Goal: Task Accomplishment & Management: Use online tool/utility

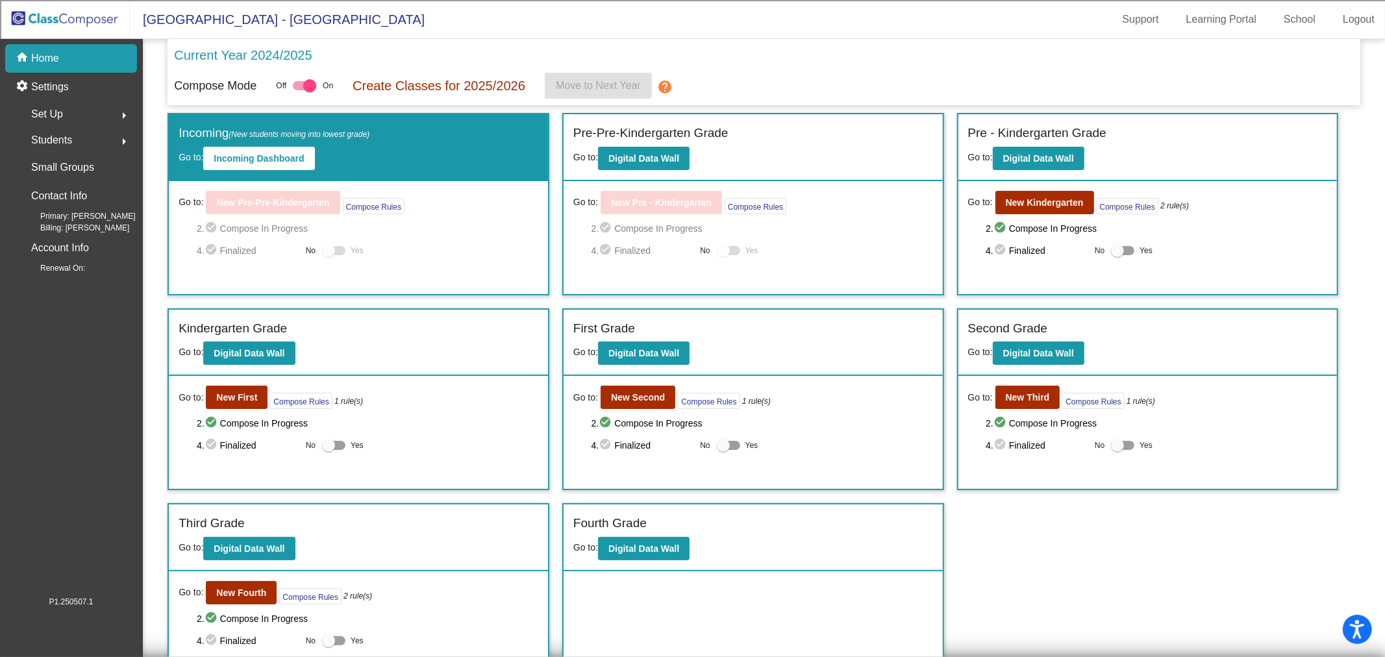
click at [56, 23] on img at bounding box center [65, 19] width 130 height 38
click at [245, 595] on button "New Fourth" at bounding box center [241, 592] width 71 height 23
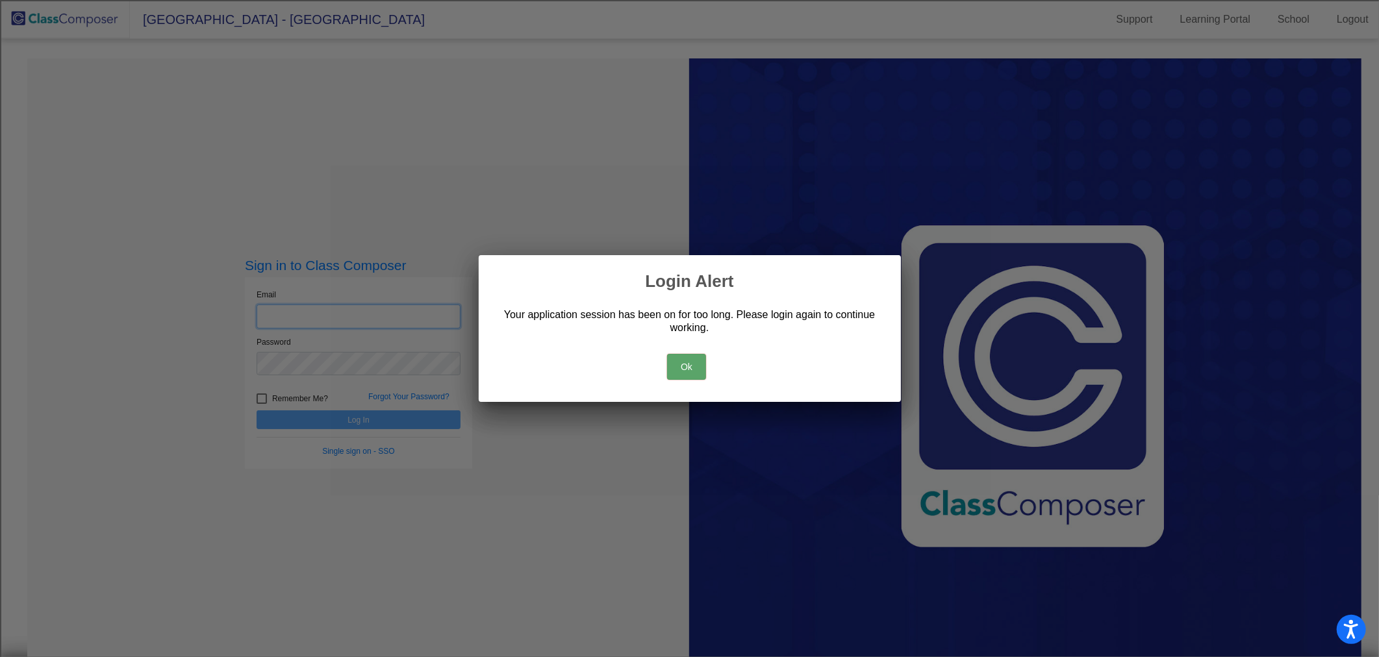
type input "[EMAIL_ADDRESS][DOMAIN_NAME]"
click at [687, 371] on button "Ok" at bounding box center [686, 367] width 39 height 26
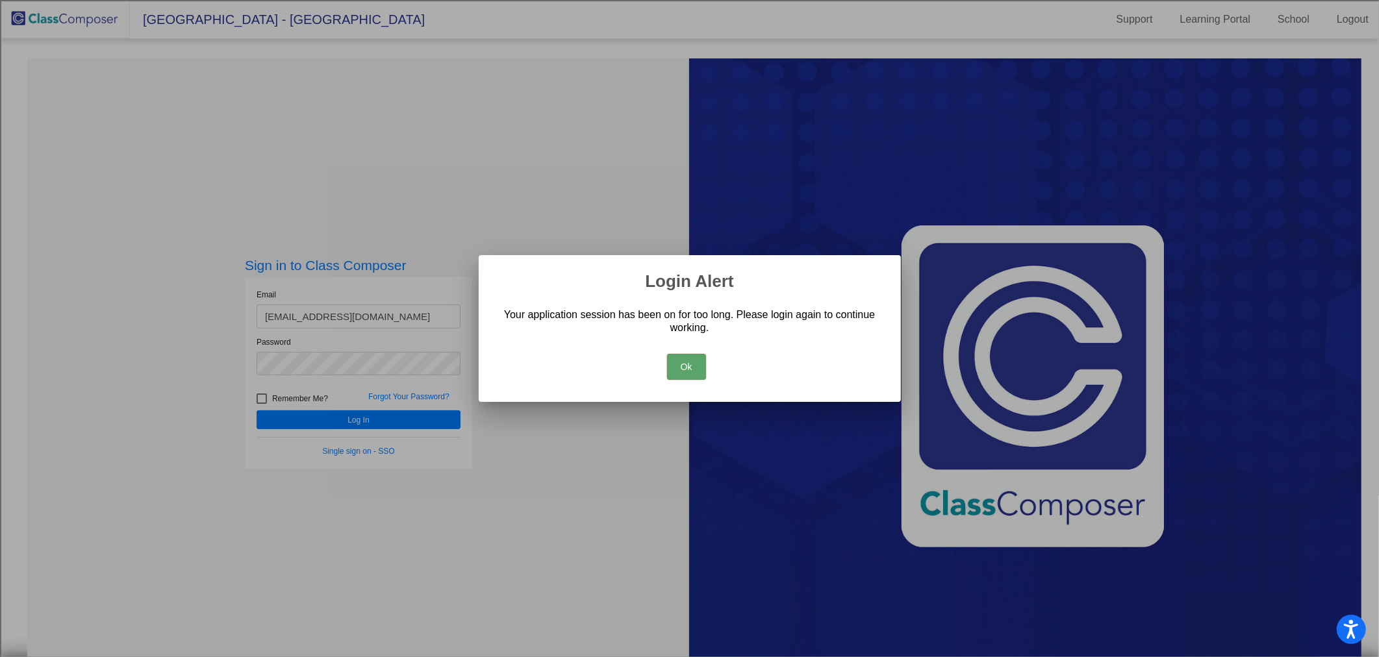
click at [703, 371] on button "Ok" at bounding box center [686, 367] width 39 height 26
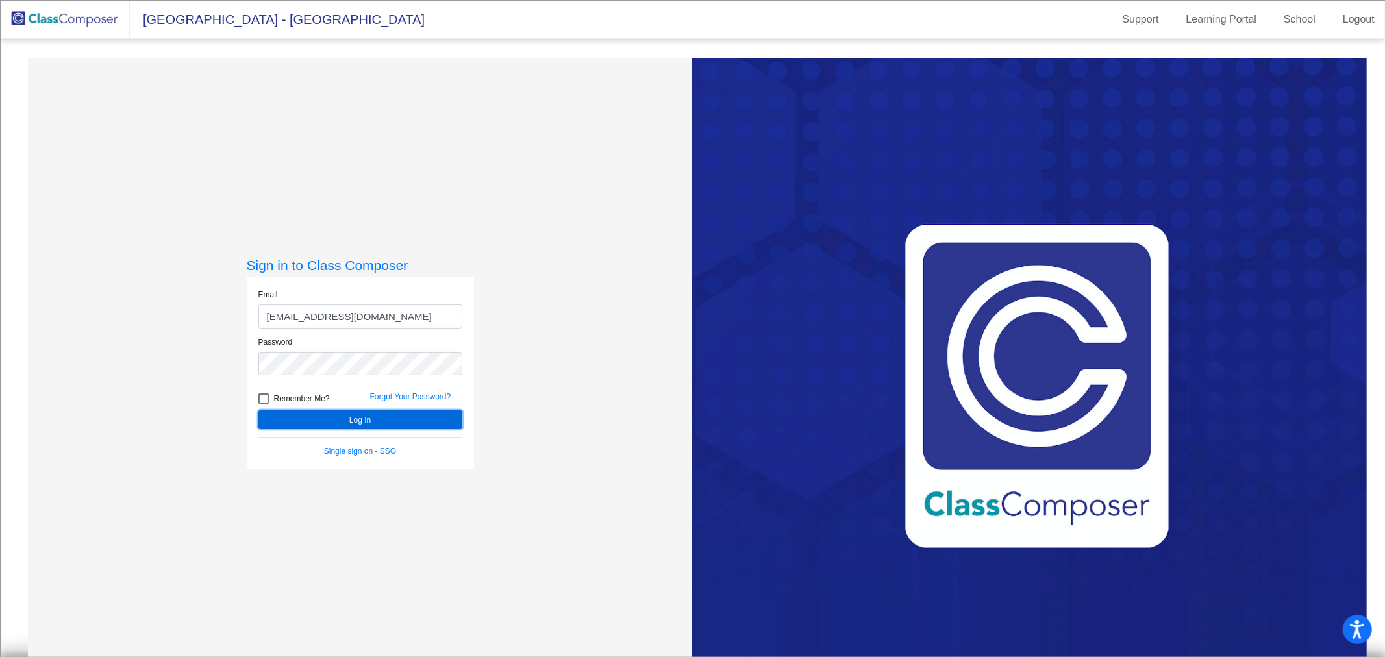
click at [401, 419] on button "Log In" at bounding box center [360, 419] width 204 height 19
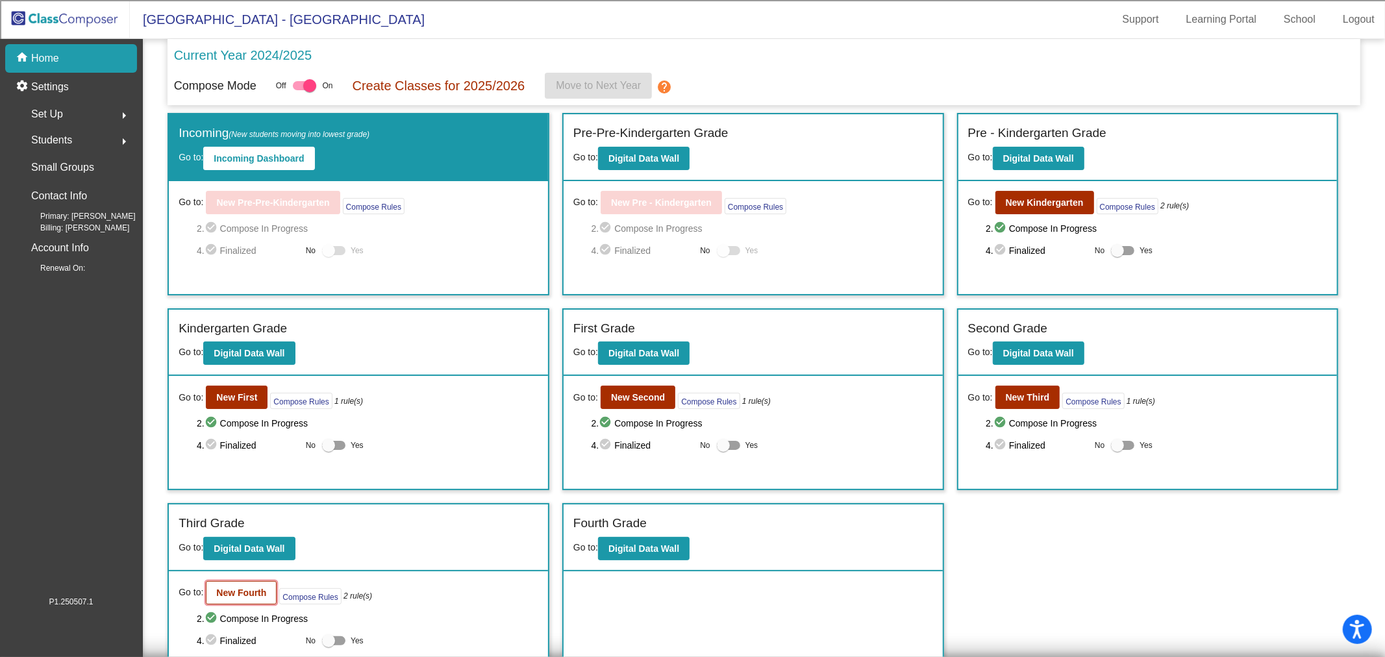
click at [250, 588] on b "New Fourth" at bounding box center [241, 593] width 50 height 10
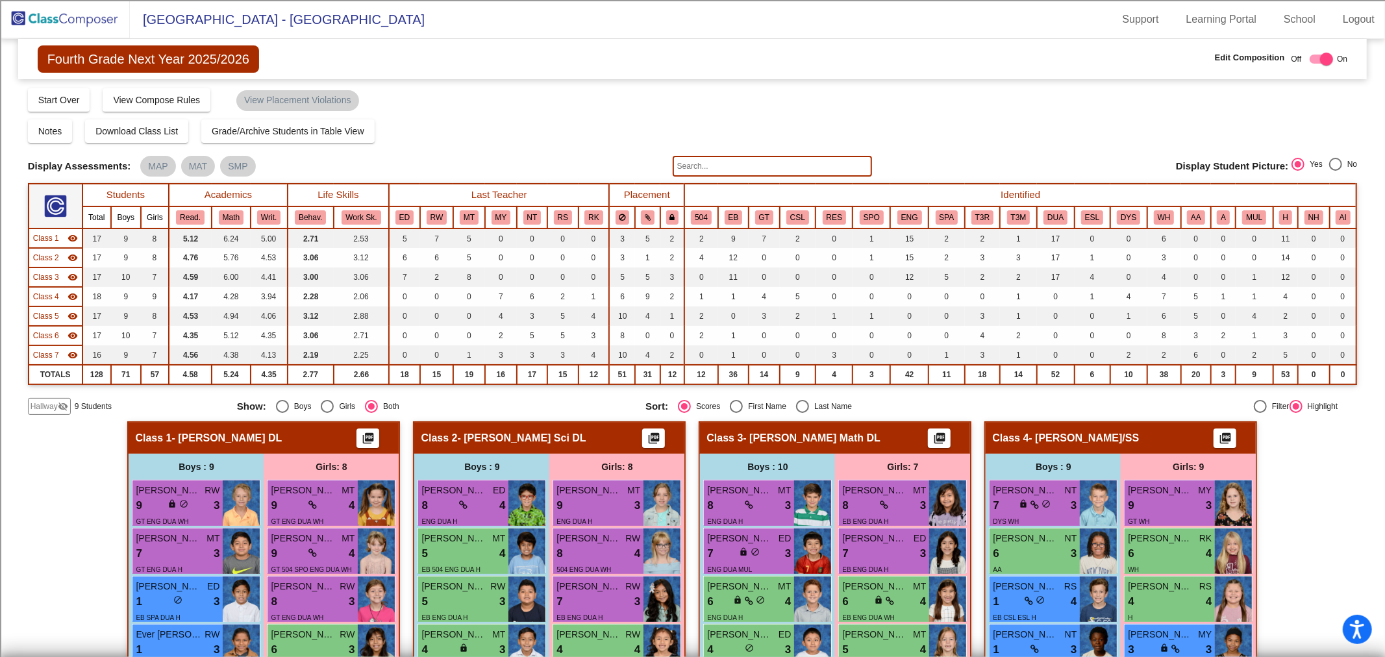
click at [55, 236] on span "Class 1" at bounding box center [46, 238] width 26 height 12
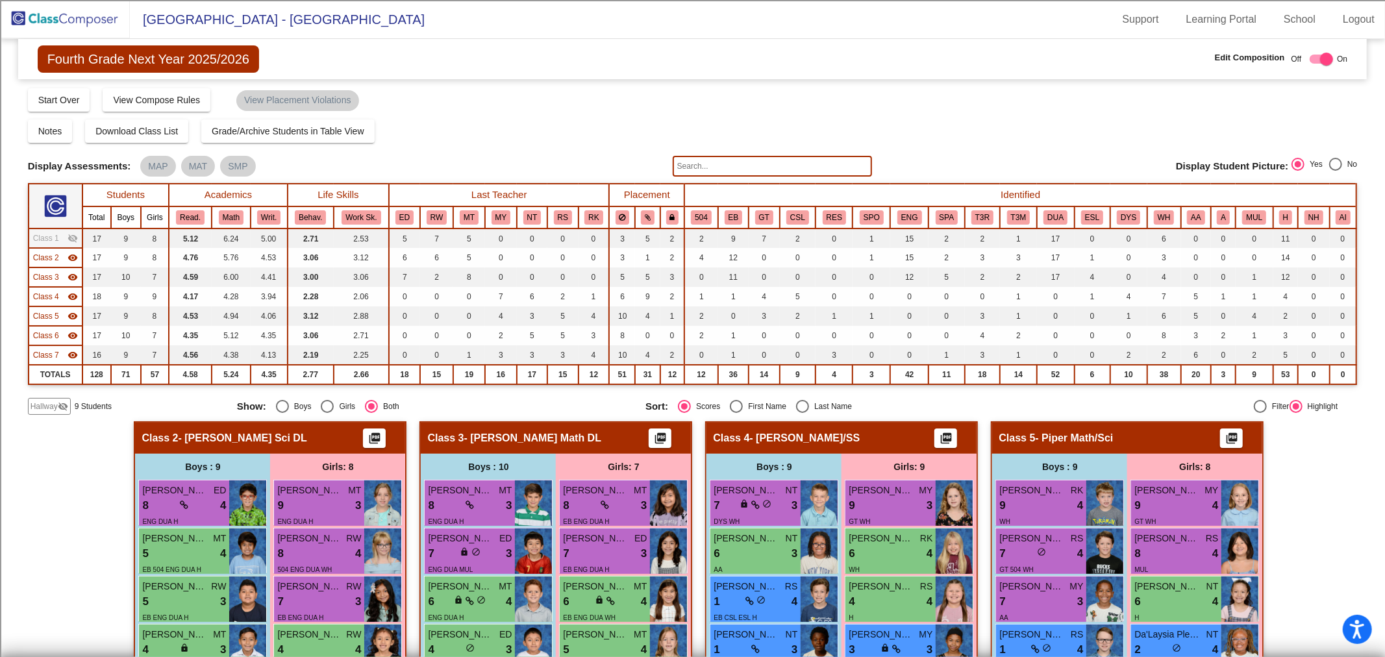
click at [50, 260] on span "Class 2" at bounding box center [46, 258] width 26 height 12
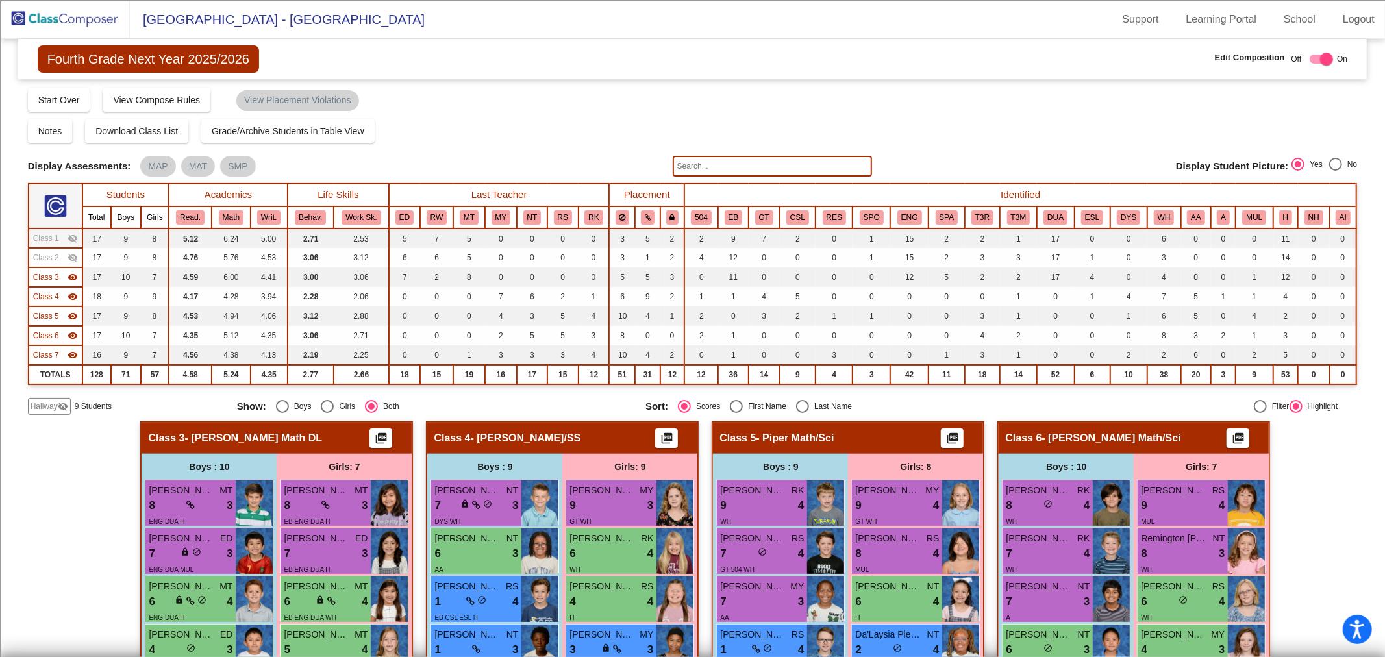
click at [53, 275] on span "Class 3" at bounding box center [46, 277] width 26 height 12
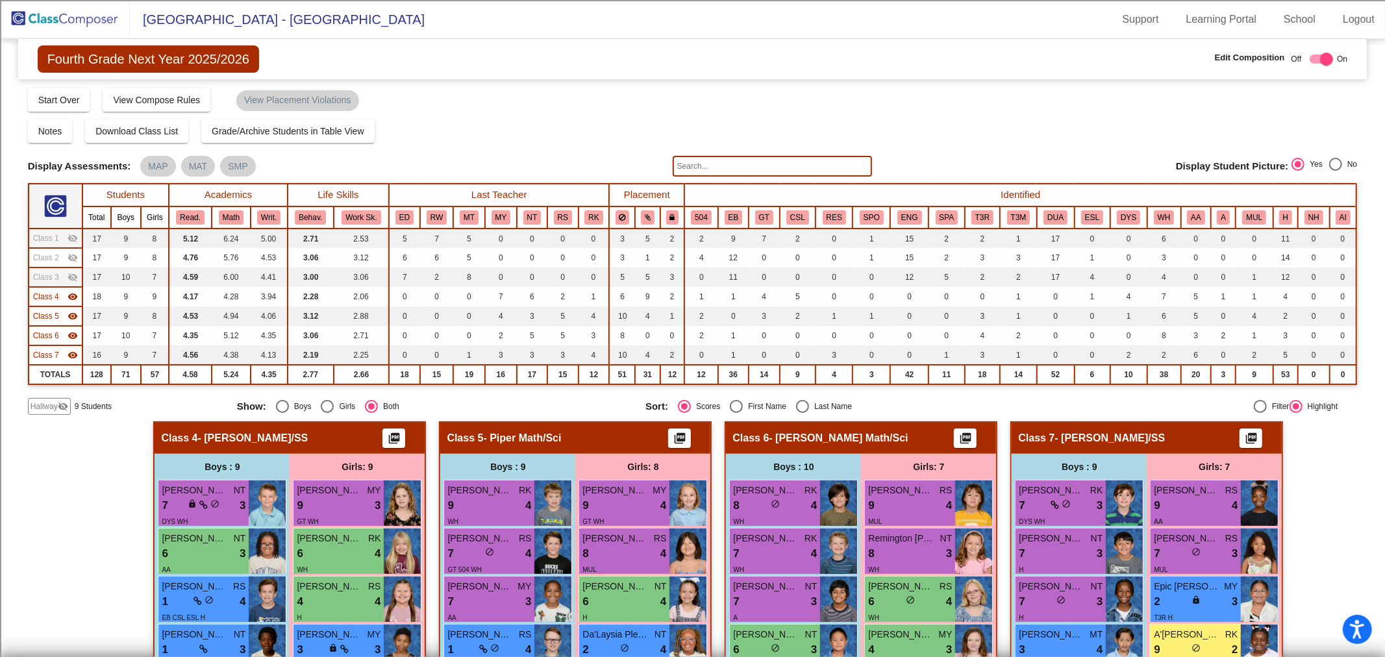
click at [796, 400] on div "Select an option" at bounding box center [802, 406] width 13 height 13
click at [802, 413] on input "Last Name" at bounding box center [802, 413] width 1 height 1
radio input "true"
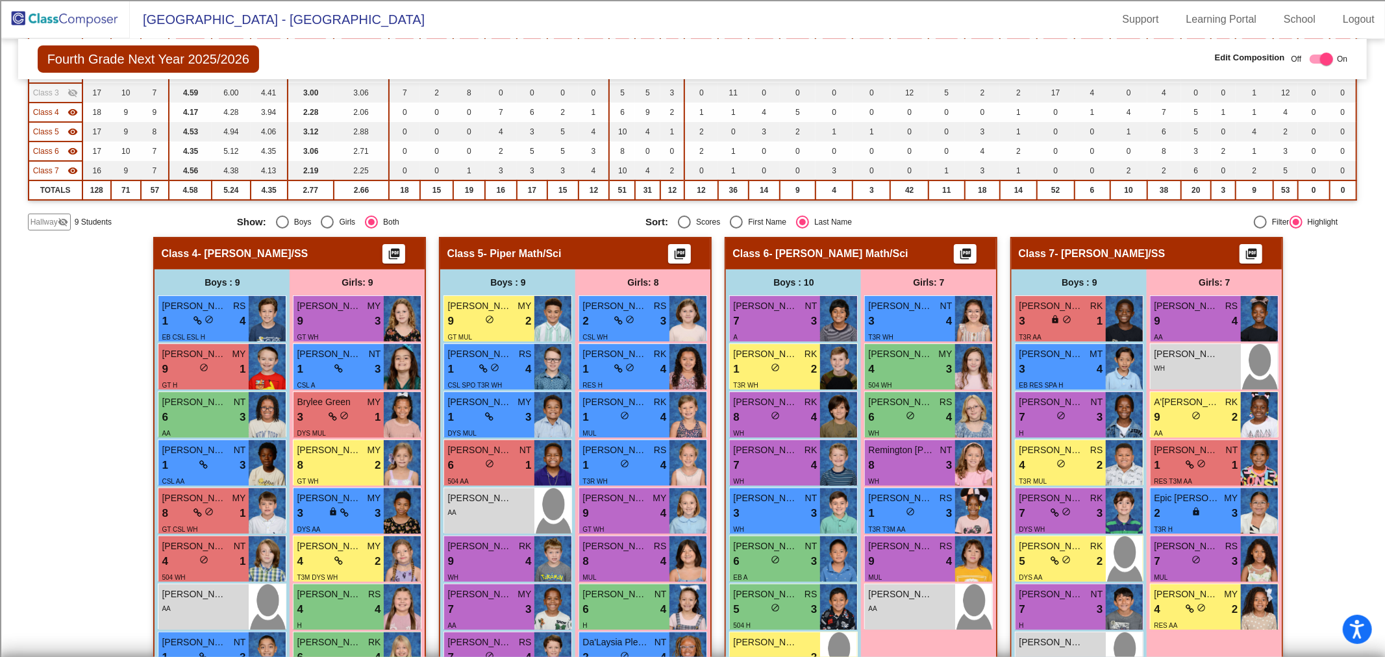
scroll to position [216, 0]
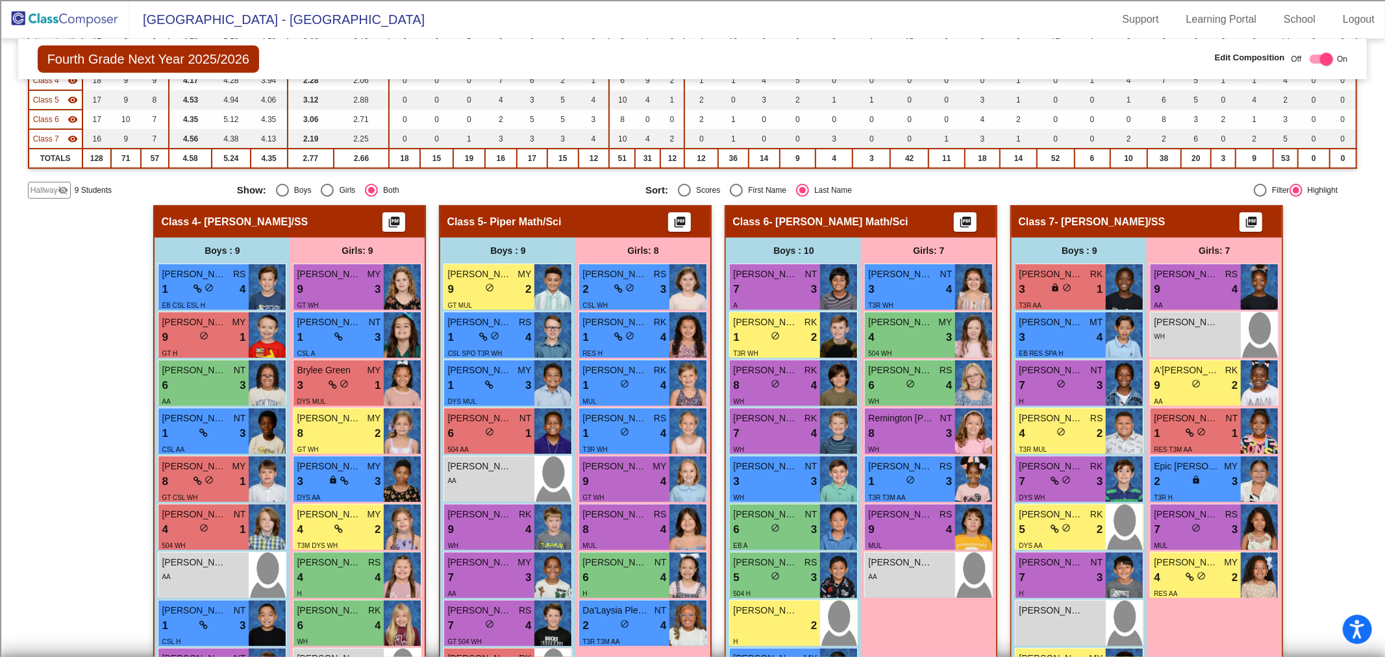
click at [66, 186] on mat-icon "visibility_off" at bounding box center [63, 190] width 10 height 10
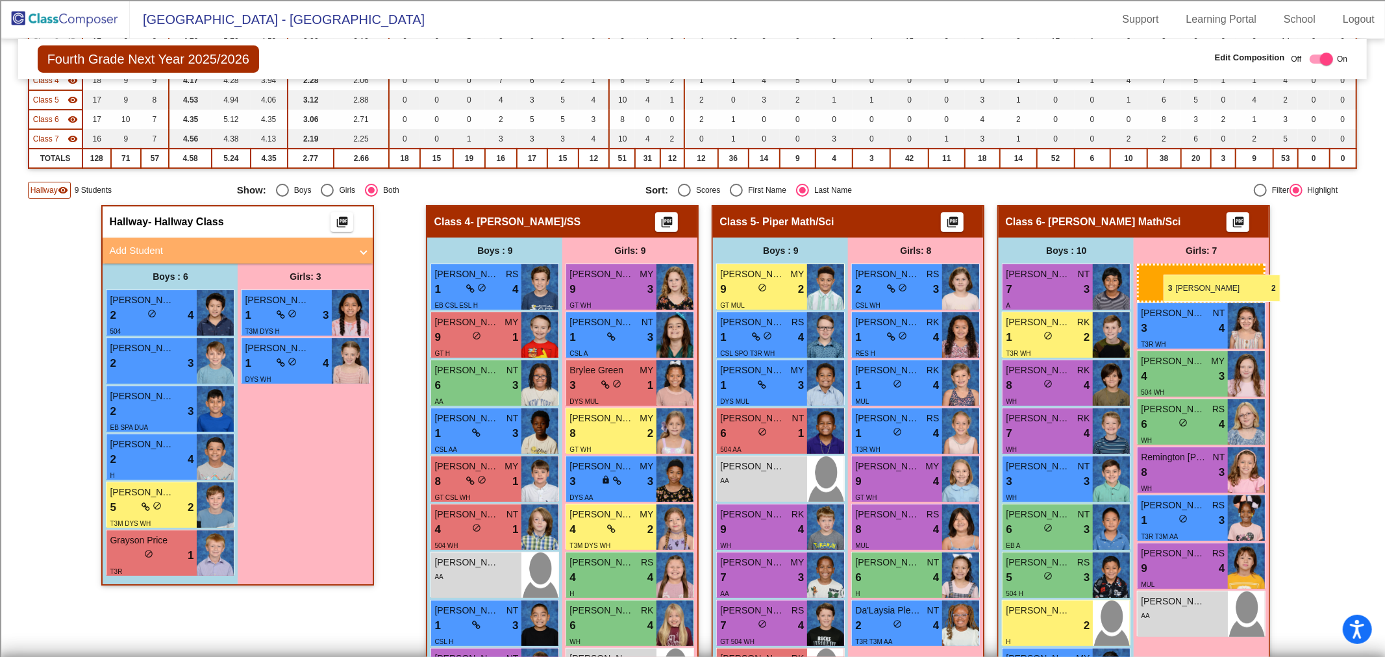
drag, startPoint x: 281, startPoint y: 316, endPoint x: 1164, endPoint y: 275, distance: 884.1
